Goal: Task Accomplishment & Management: Use online tool/utility

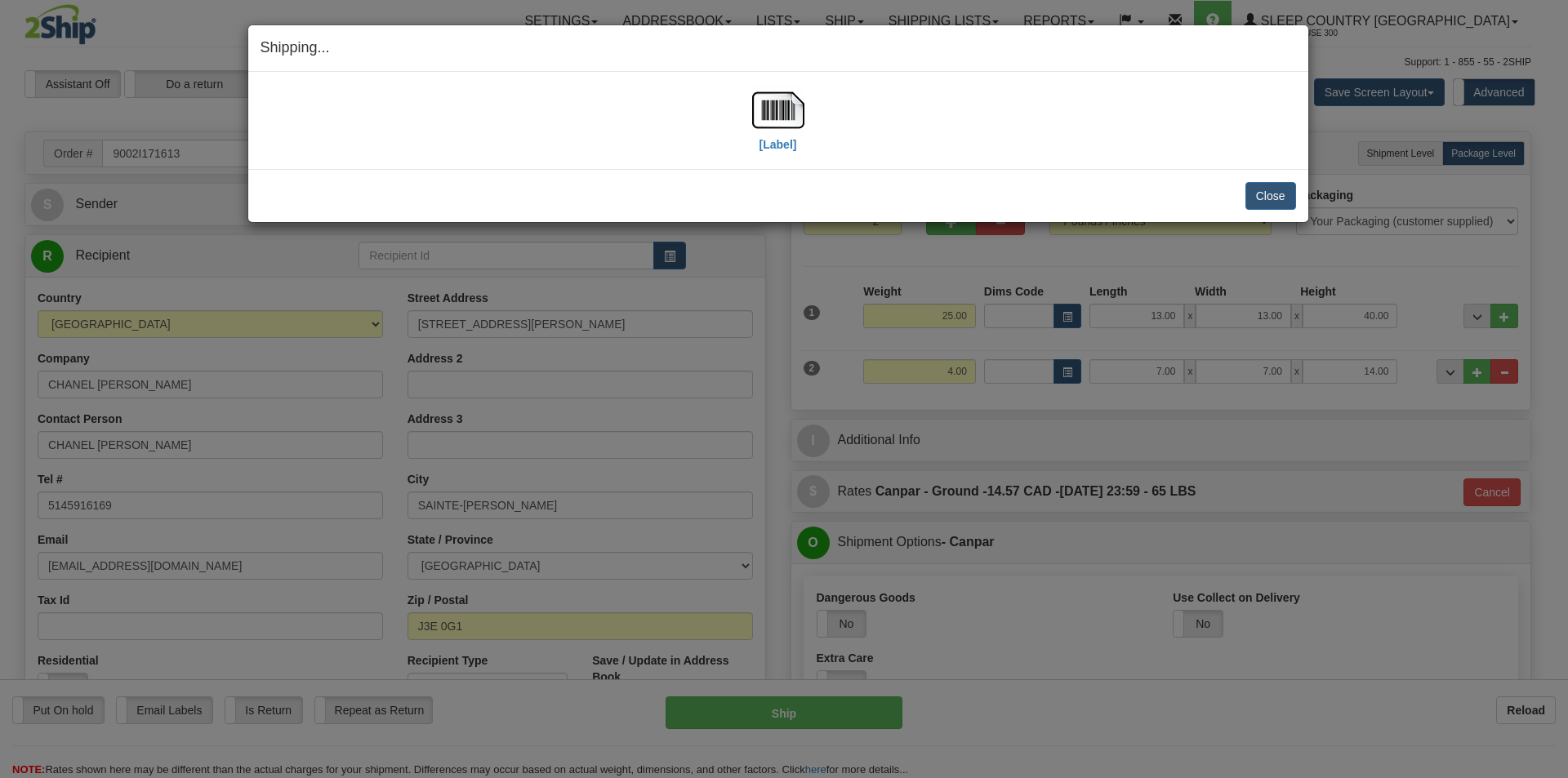
select select "2"
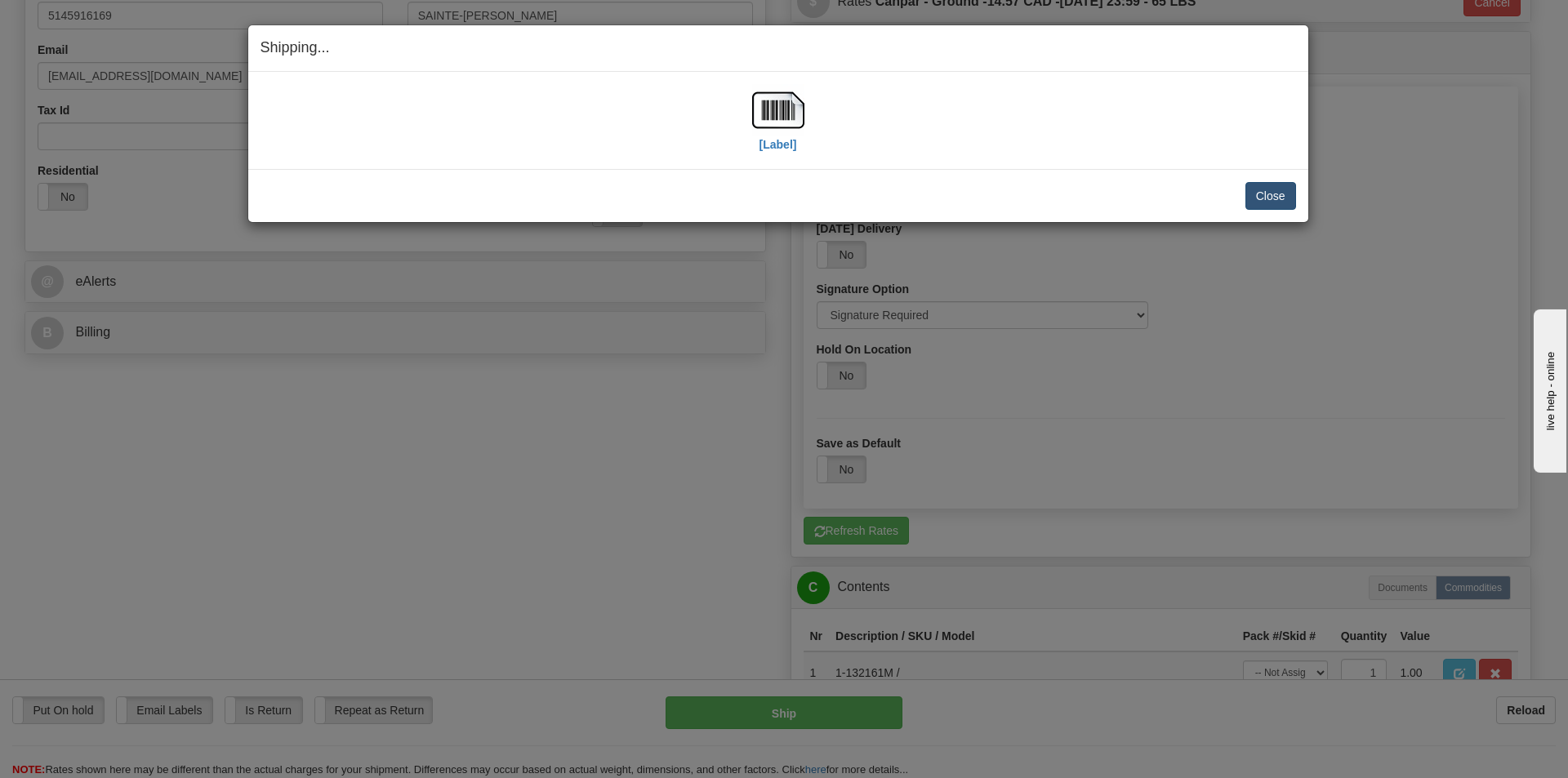
scroll to position [490, 0]
click at [1268, 194] on button "Close" at bounding box center [1270, 195] width 50 height 28
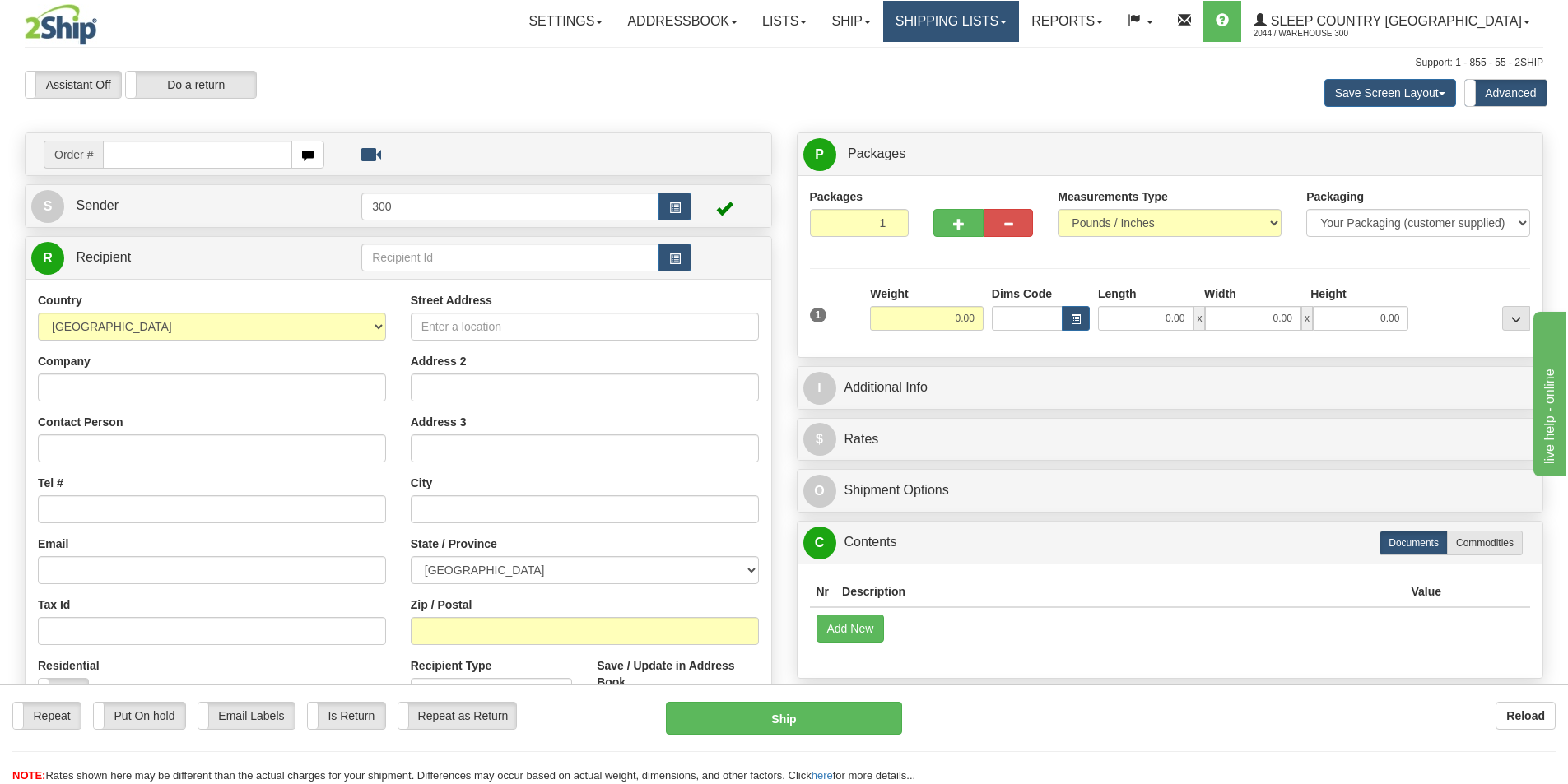
drag, startPoint x: 1056, startPoint y: 11, endPoint x: 1057, endPoint y: 19, distance: 8.1
click at [1019, 12] on link "Shipping lists" at bounding box center [951, 21] width 135 height 41
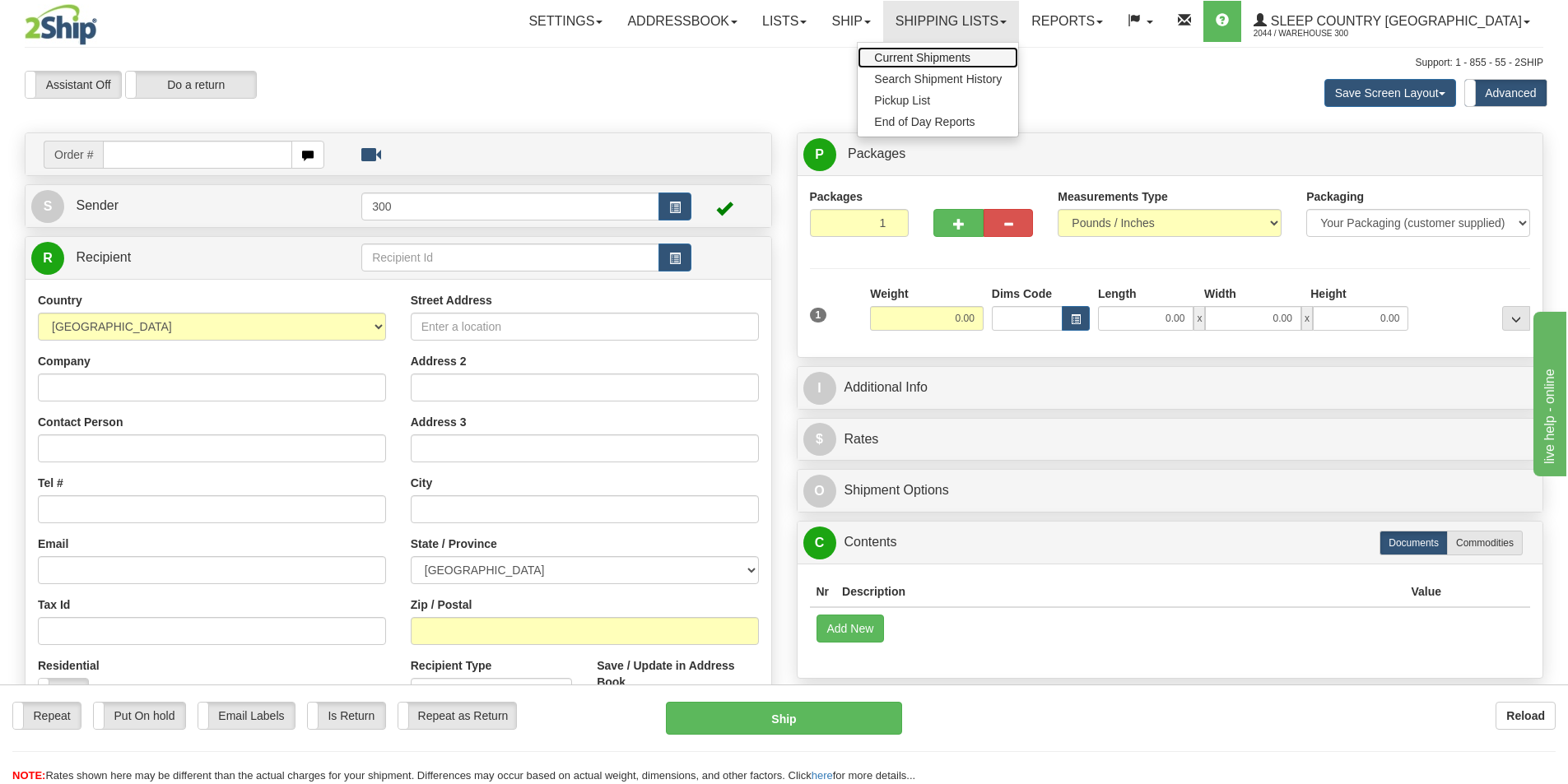
click at [1018, 51] on link "Current Shipments" at bounding box center [938, 57] width 161 height 21
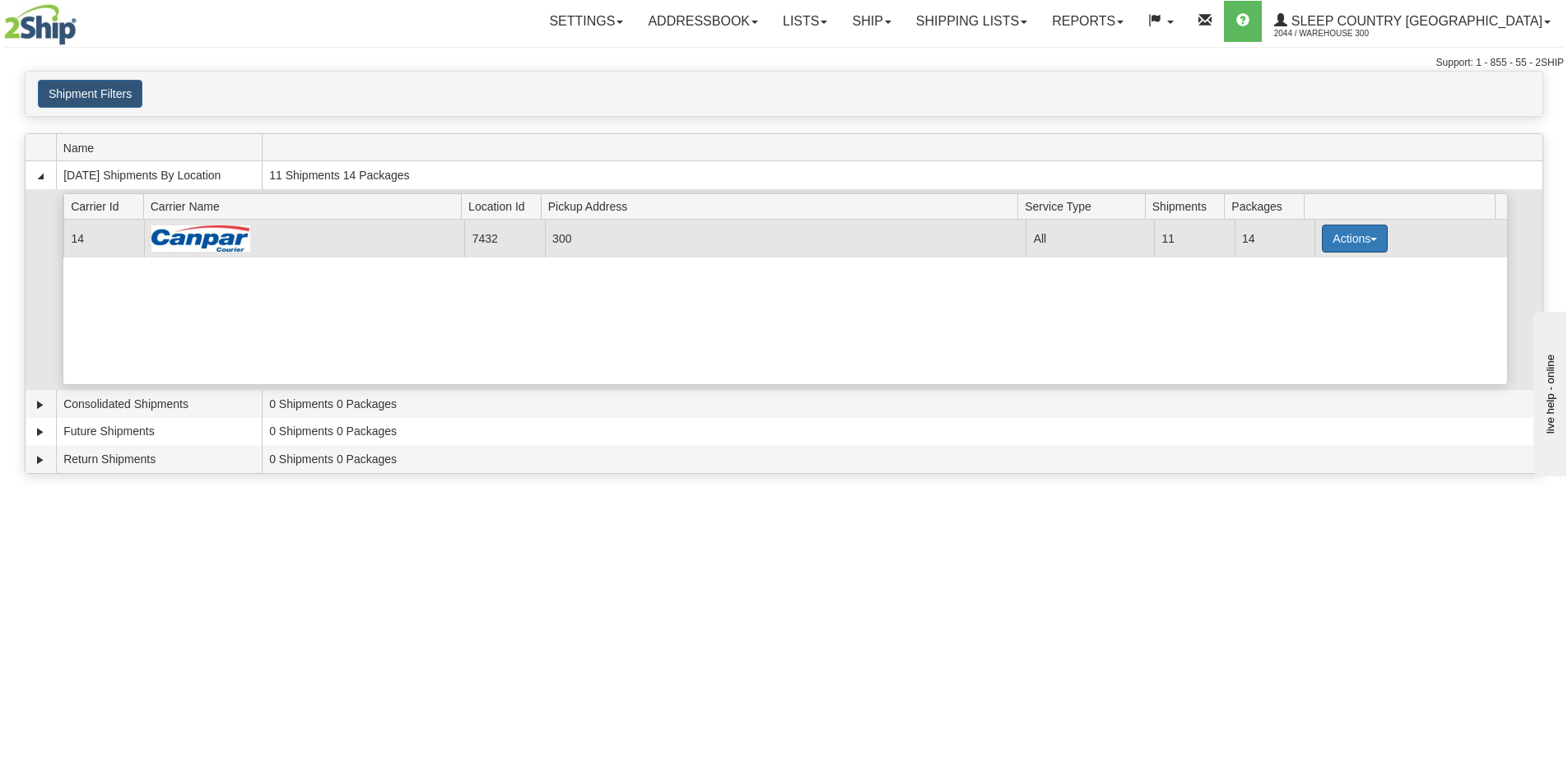
click at [1356, 235] on button "Actions" at bounding box center [1355, 239] width 66 height 28
click at [1350, 290] on link "Close" at bounding box center [1321, 291] width 131 height 21
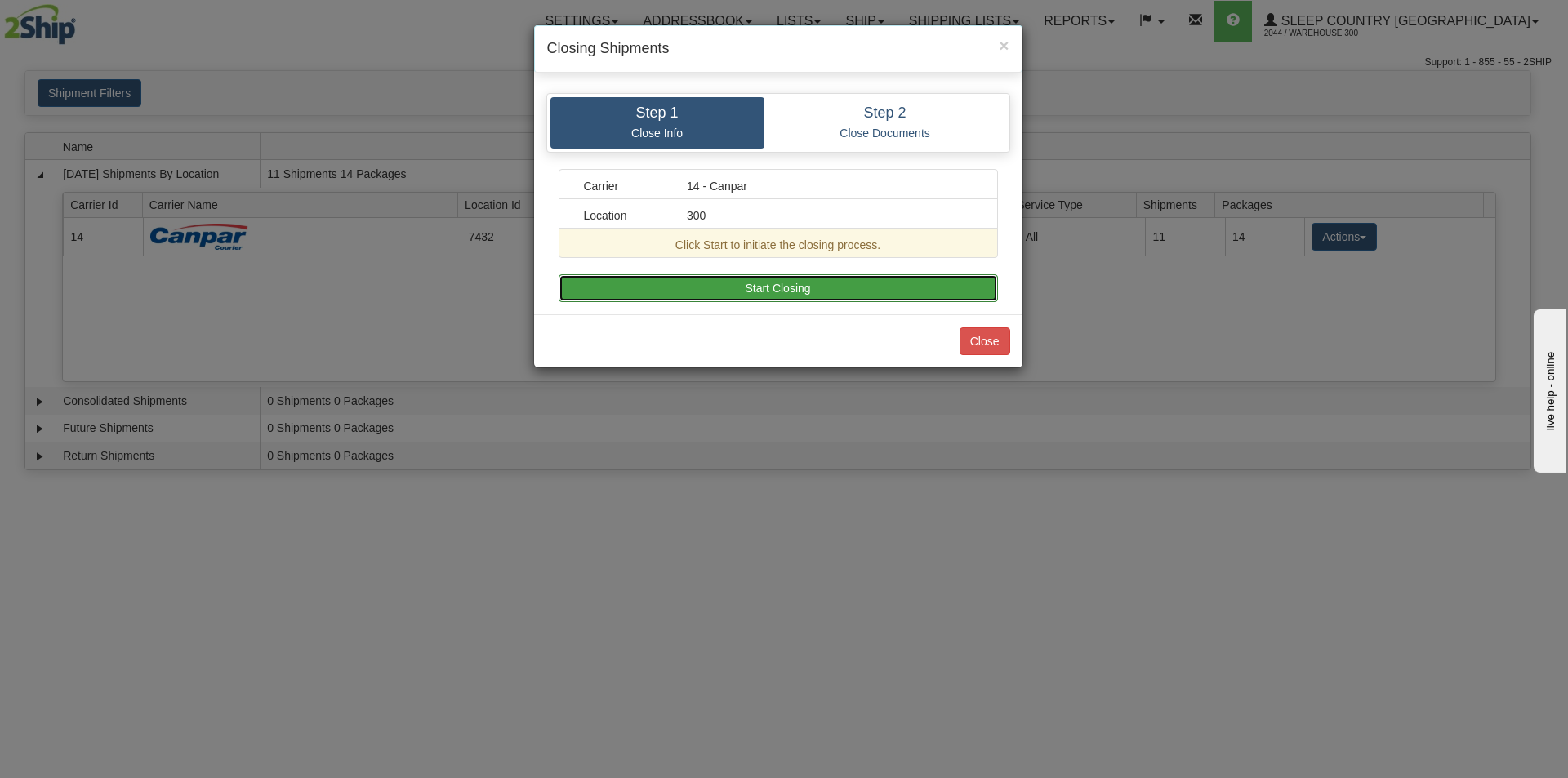
click at [731, 276] on button "Start Closing" at bounding box center [778, 288] width 440 height 28
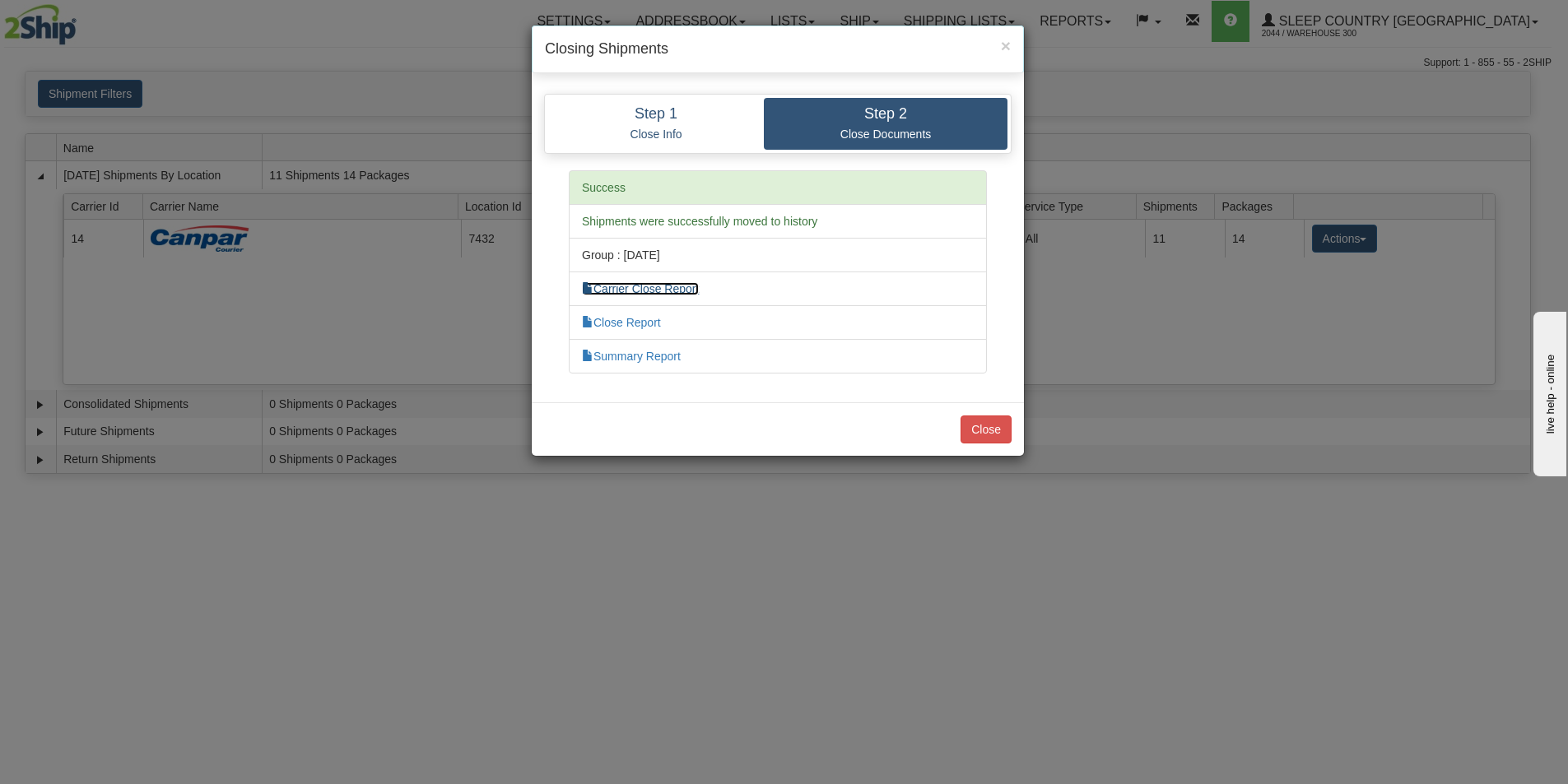
click at [674, 291] on link "Carrier Close Report" at bounding box center [640, 289] width 117 height 14
click at [651, 320] on link "Close Report" at bounding box center [620, 323] width 79 height 14
click at [675, 357] on link "Summary Report" at bounding box center [630, 356] width 98 height 14
click at [1000, 426] on button "Close" at bounding box center [986, 429] width 51 height 28
